Goal: Obtain resource: Download file/media

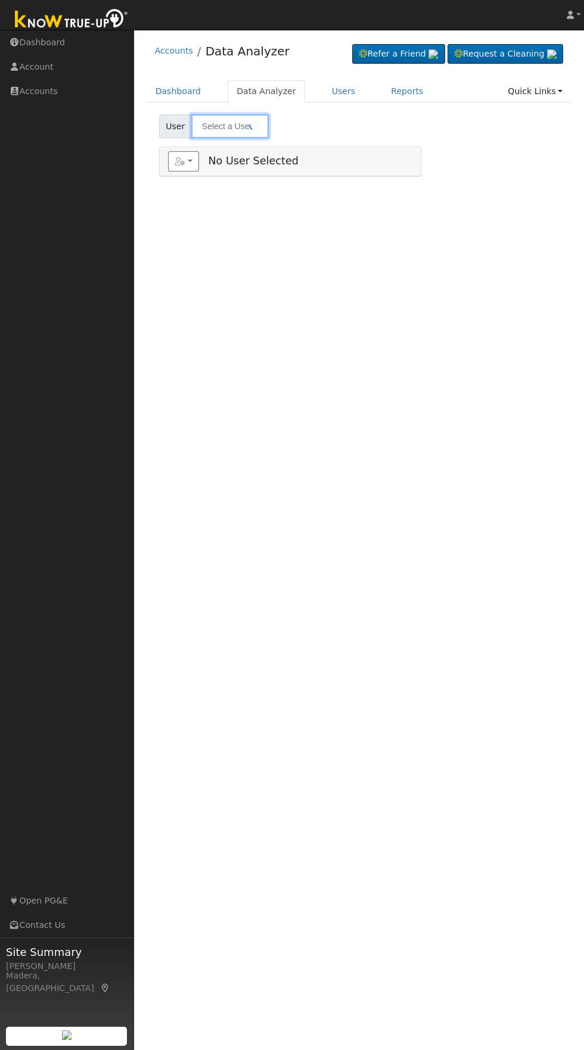
type input "[PERSON_NAME]"
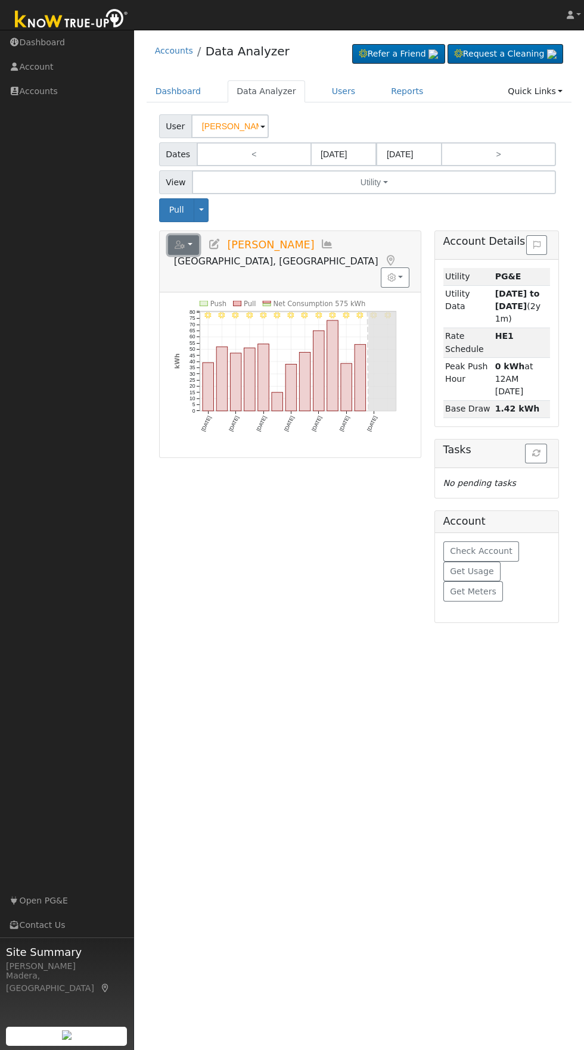
click at [178, 245] on icon "button" at bounding box center [179, 245] width 11 height 8
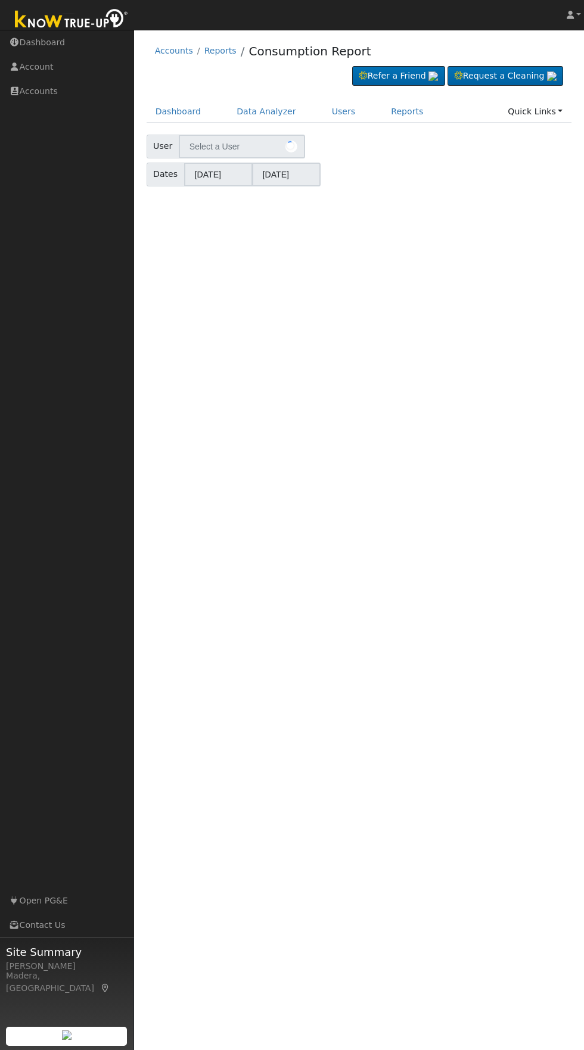
type input "[PERSON_NAME]"
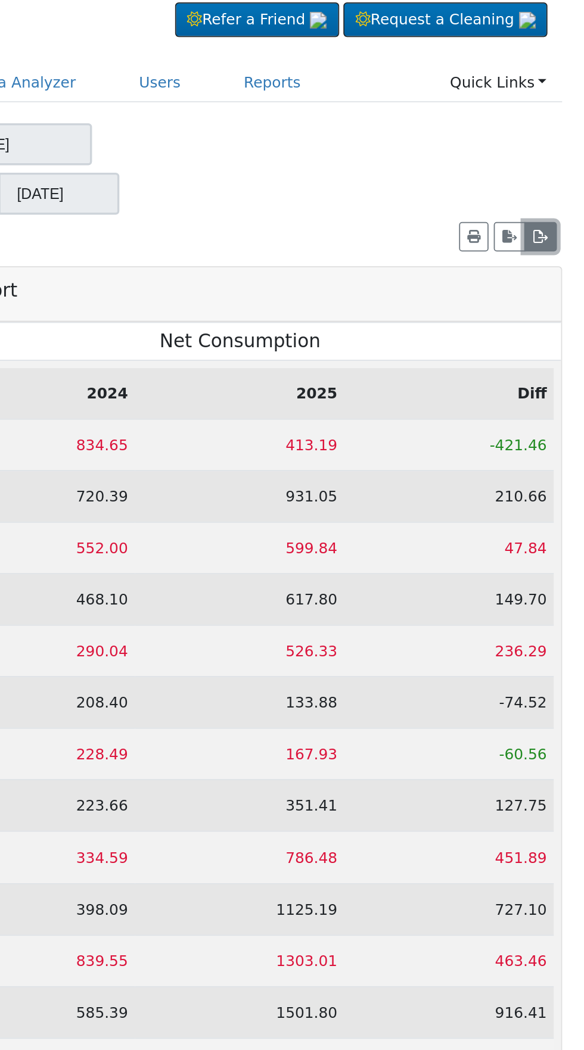
click at [560, 197] on icon "button" at bounding box center [558, 198] width 9 height 7
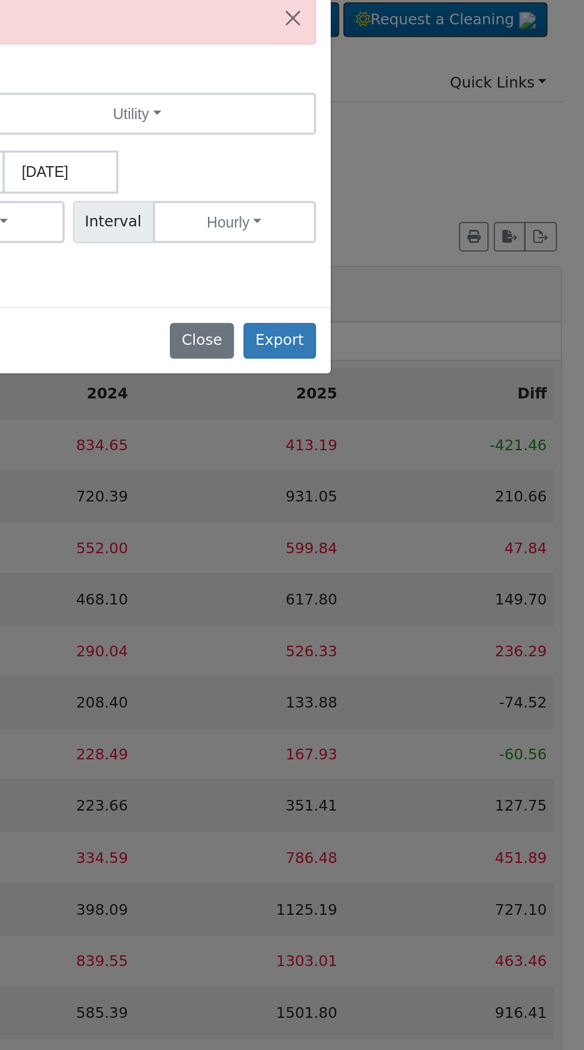
click at [503, 193] on div "Export Utility Interval Data to CSV No user id provided Exporting for Data to E…" at bounding box center [292, 525] width 584 height 1050
click at [364, 258] on button "Close" at bounding box center [367, 258] width 36 height 20
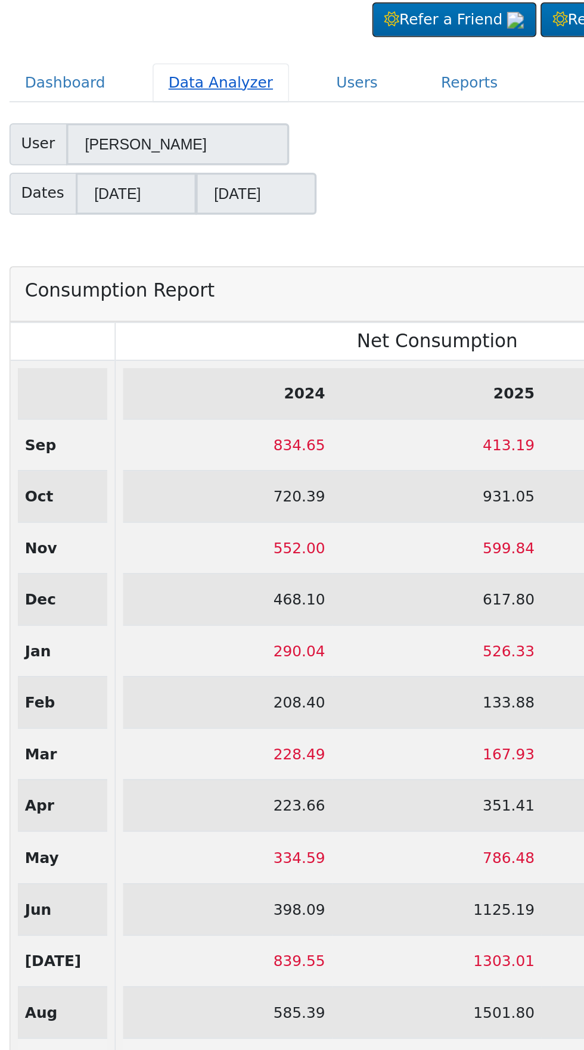
click at [247, 111] on link "Data Analyzer" at bounding box center [265, 112] width 77 height 22
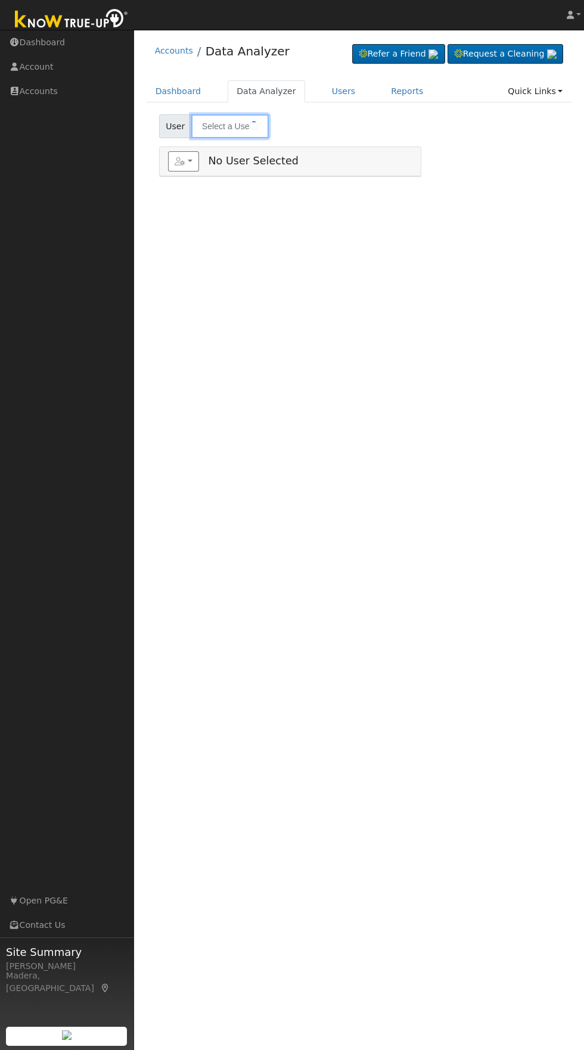
type input "[PERSON_NAME]"
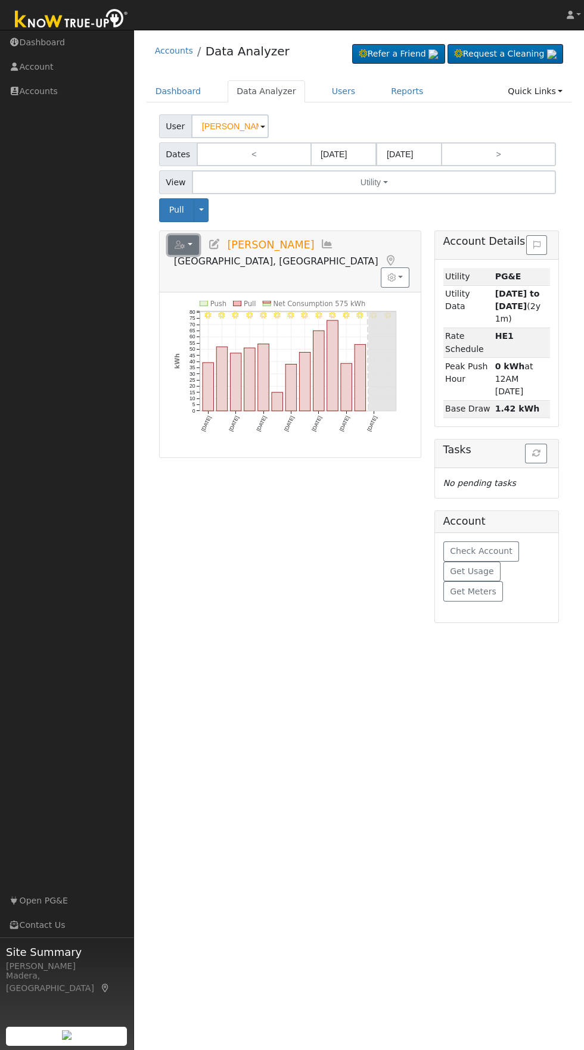
click at [171, 245] on button "button" at bounding box center [184, 245] width 32 height 20
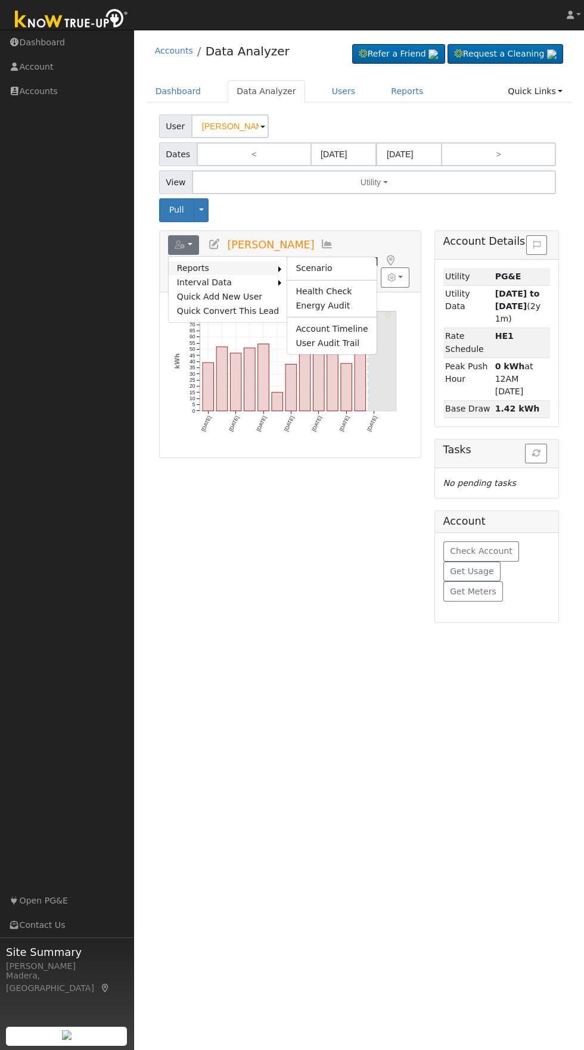
click at [176, 267] on link "Reports" at bounding box center [224, 268] width 110 height 14
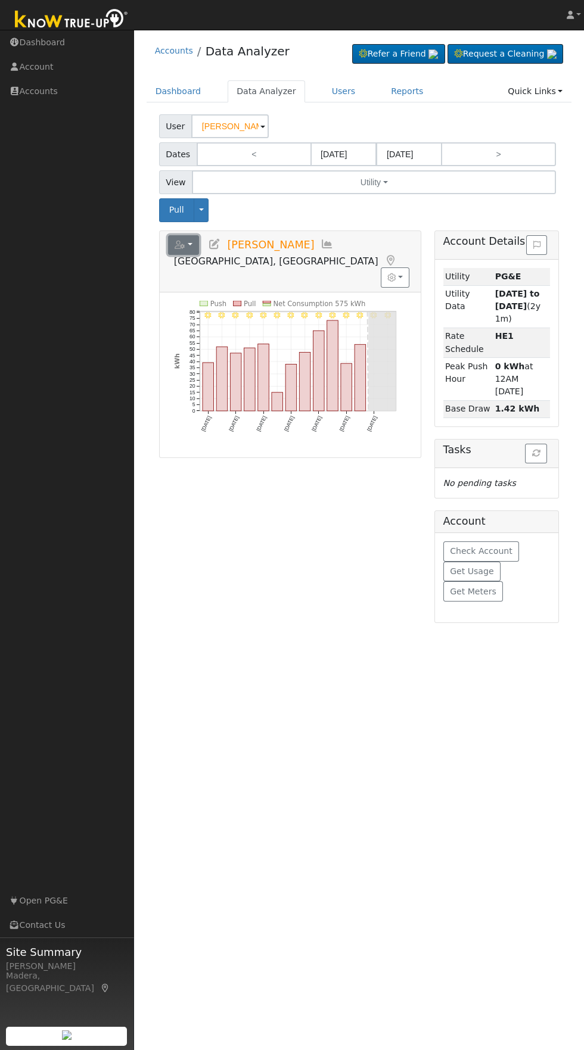
click at [180, 245] on icon "button" at bounding box center [179, 245] width 11 height 8
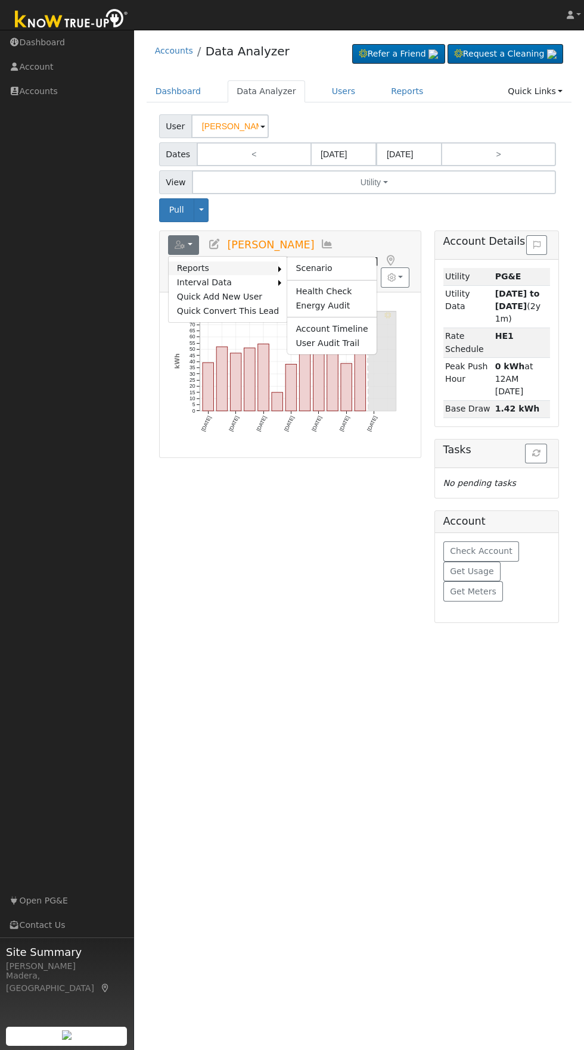
click at [193, 272] on link "Reports" at bounding box center [224, 268] width 110 height 14
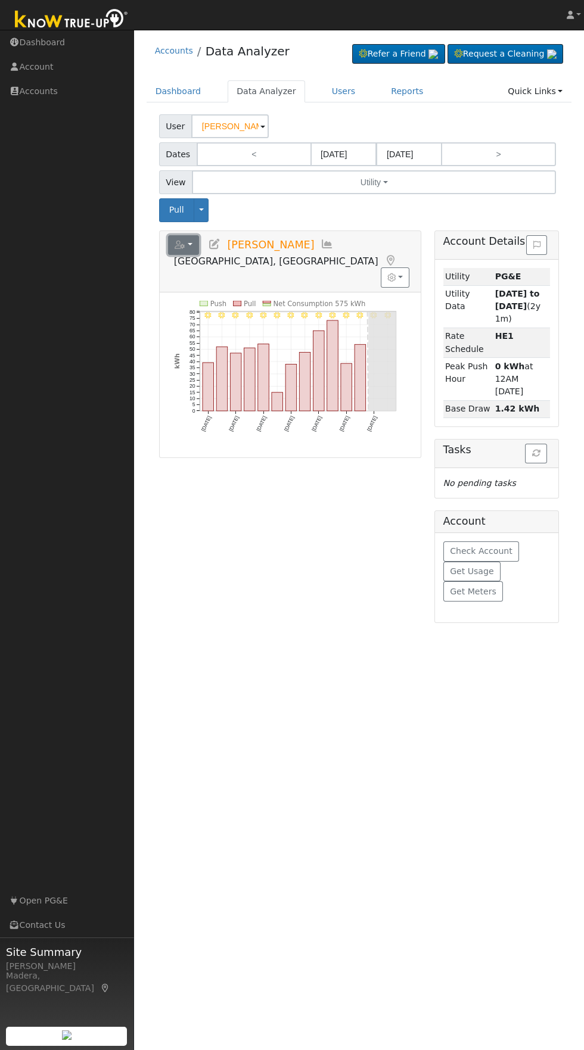
click at [180, 245] on icon "button" at bounding box center [179, 245] width 11 height 8
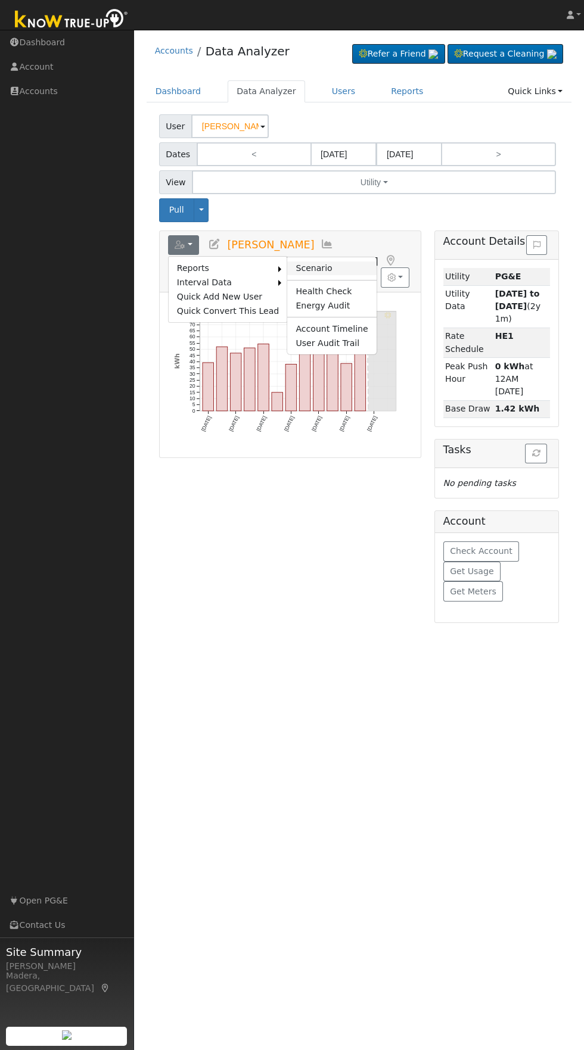
click at [289, 275] on link "Scenario" at bounding box center [331, 268] width 89 height 14
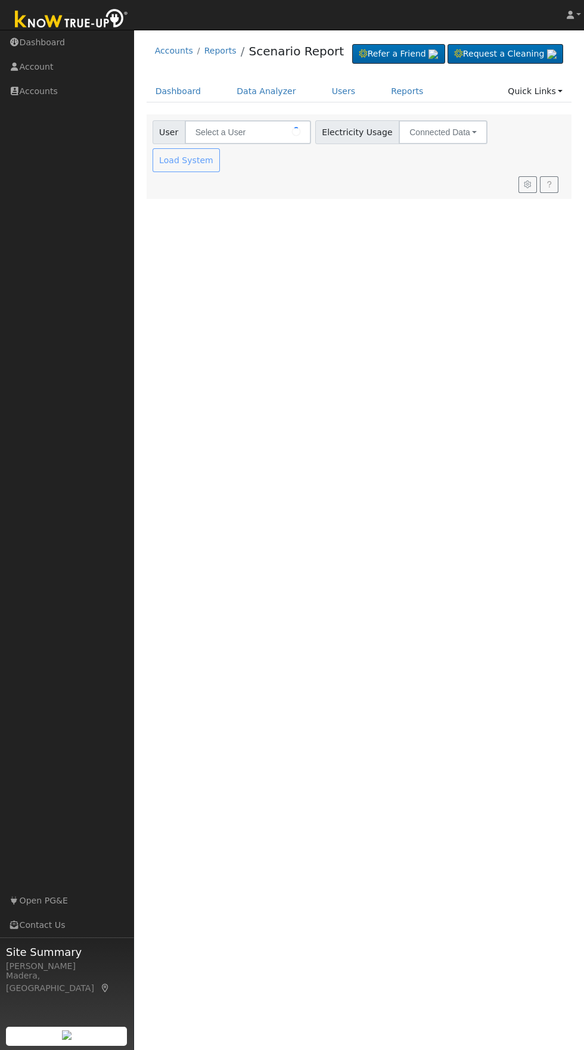
type input "[PERSON_NAME]"
